Goal: Information Seeking & Learning: Learn about a topic

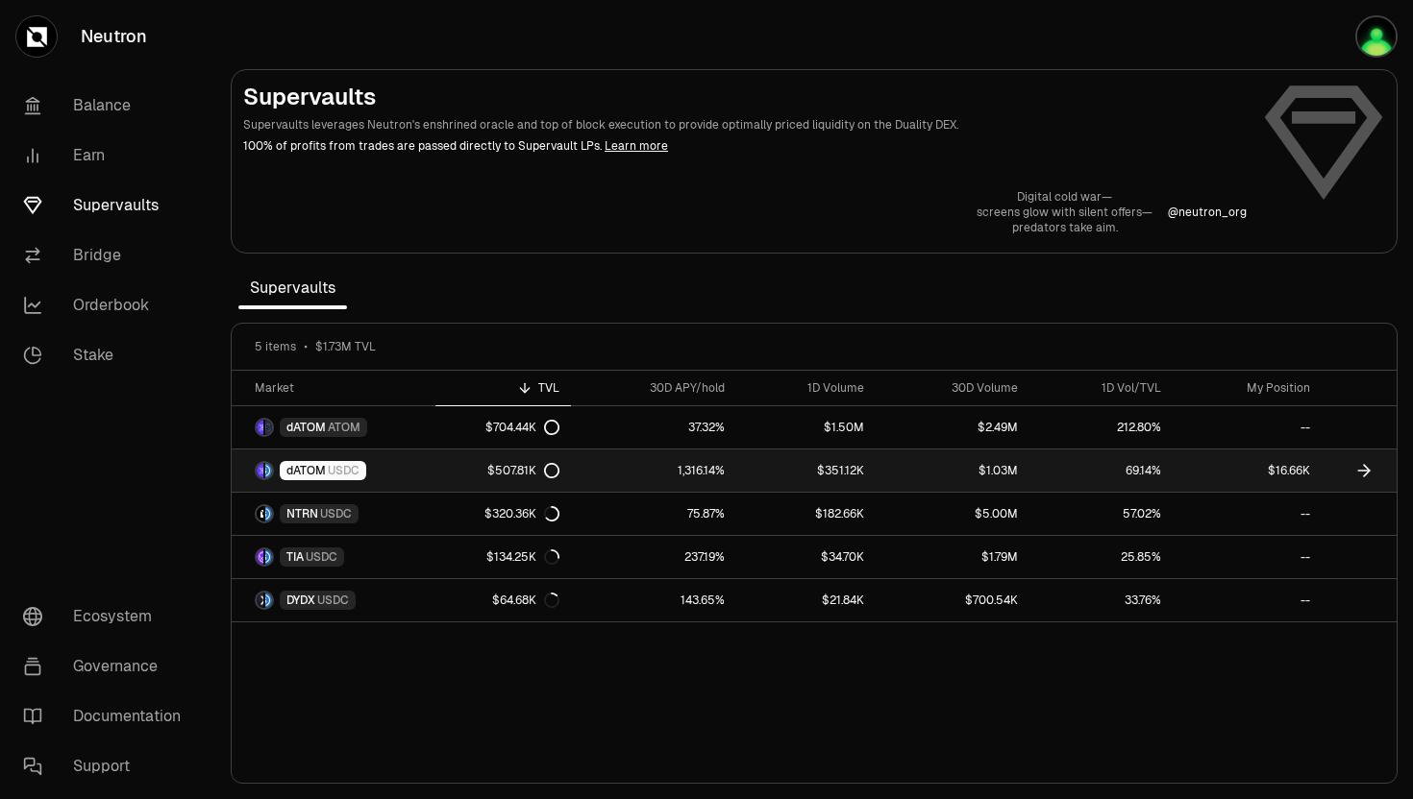
click at [320, 474] on span "dATOM" at bounding box center [305, 470] width 39 height 15
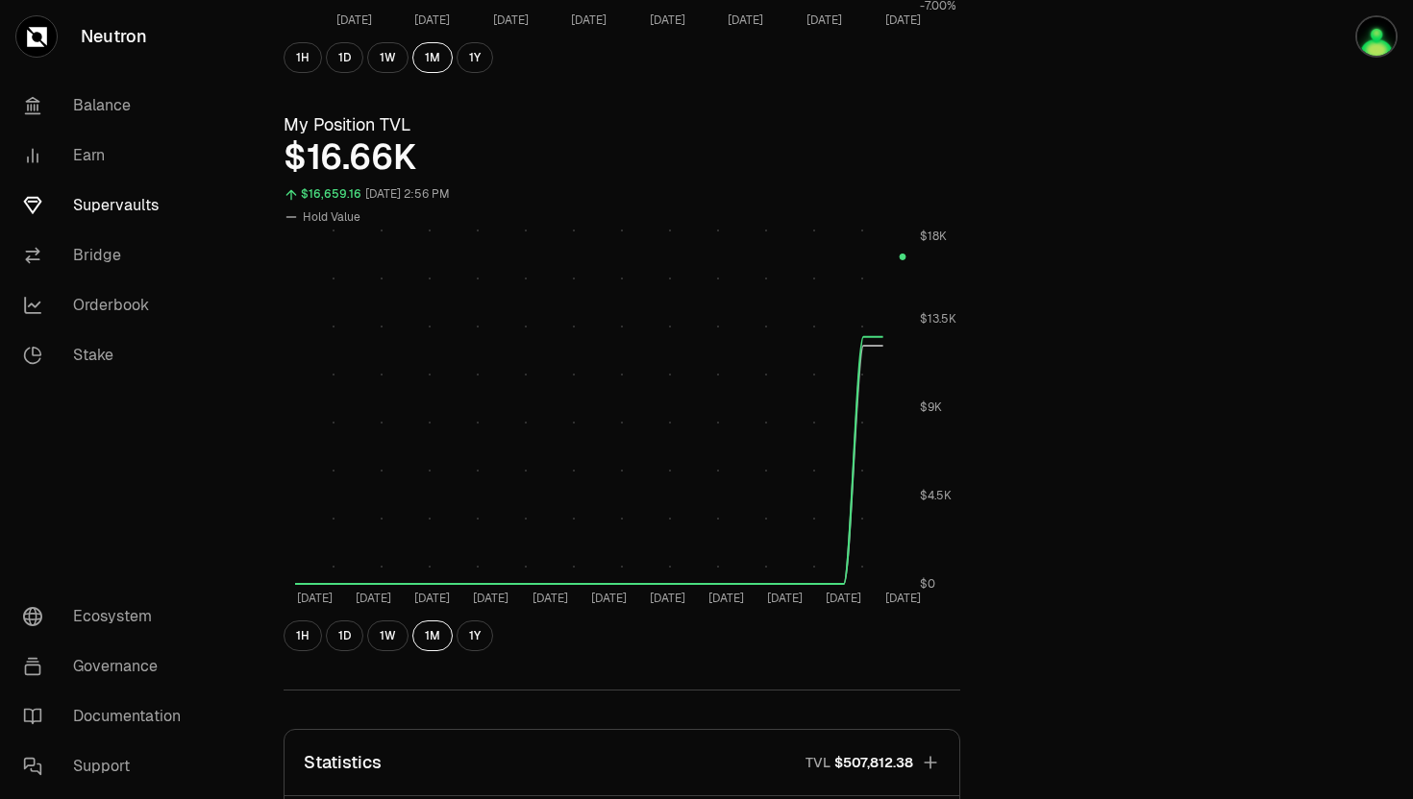
scroll to position [637, 0]
click at [300, 628] on button "1H" at bounding box center [302, 633] width 38 height 31
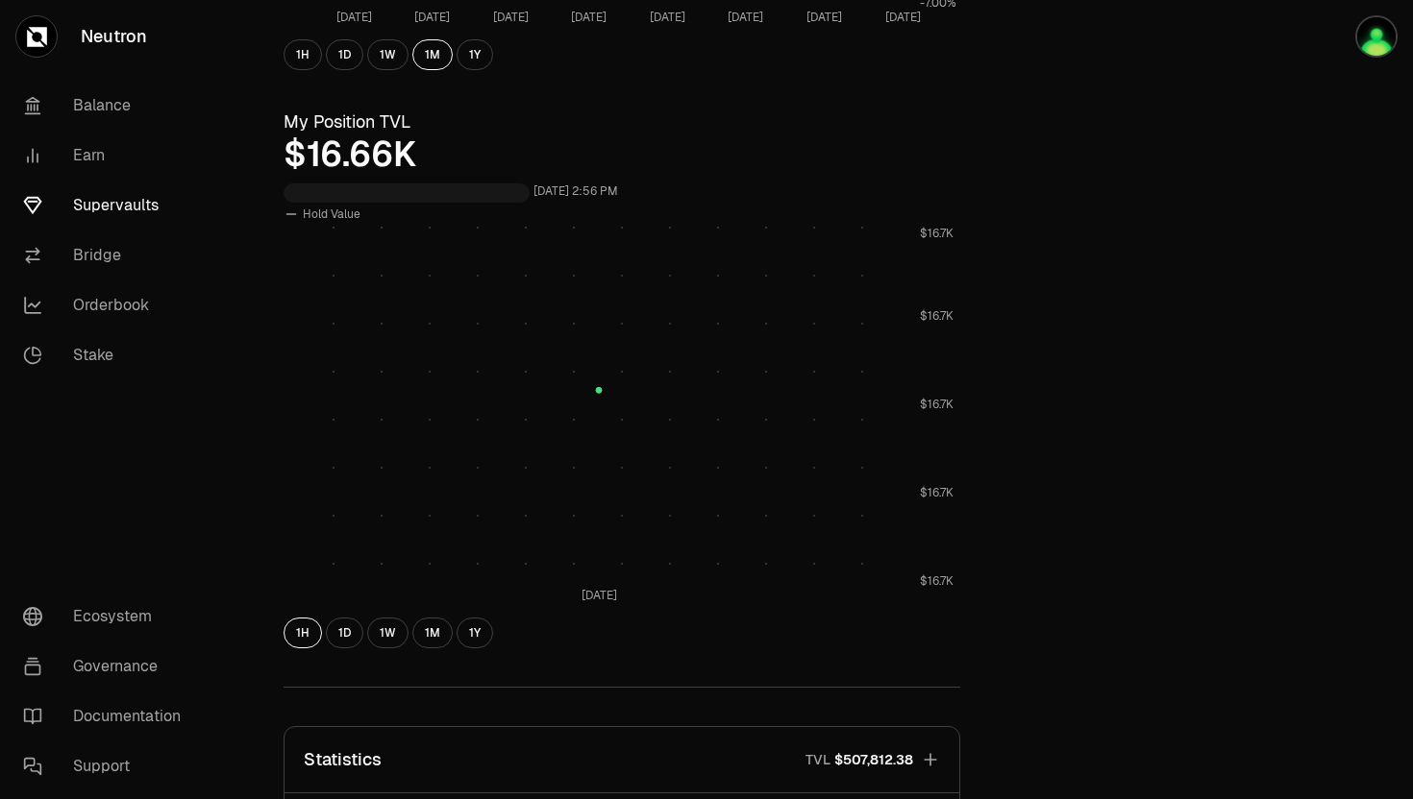
scroll to position [0, 0]
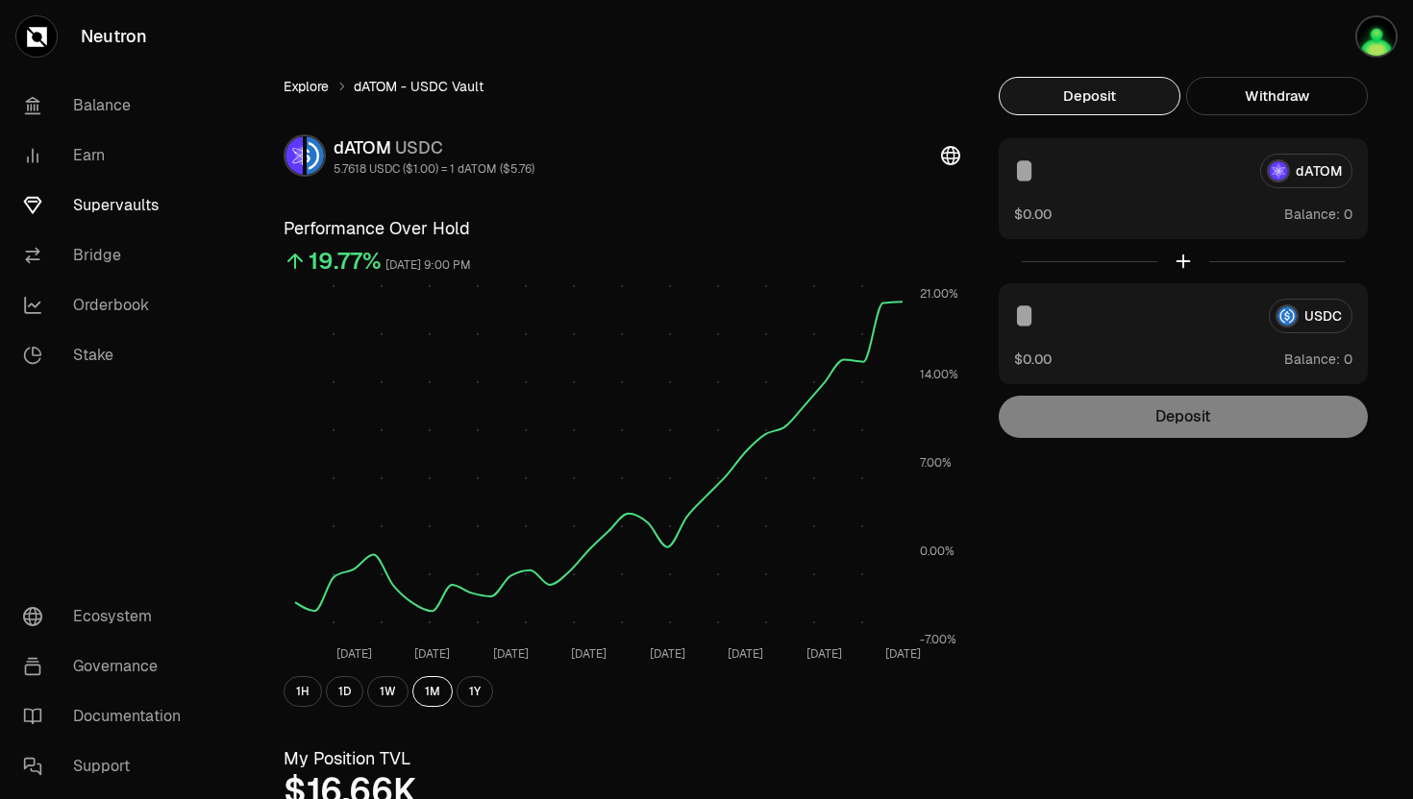
click at [297, 80] on link "Explore" at bounding box center [305, 86] width 45 height 19
